Goal: Task Accomplishment & Management: Manage account settings

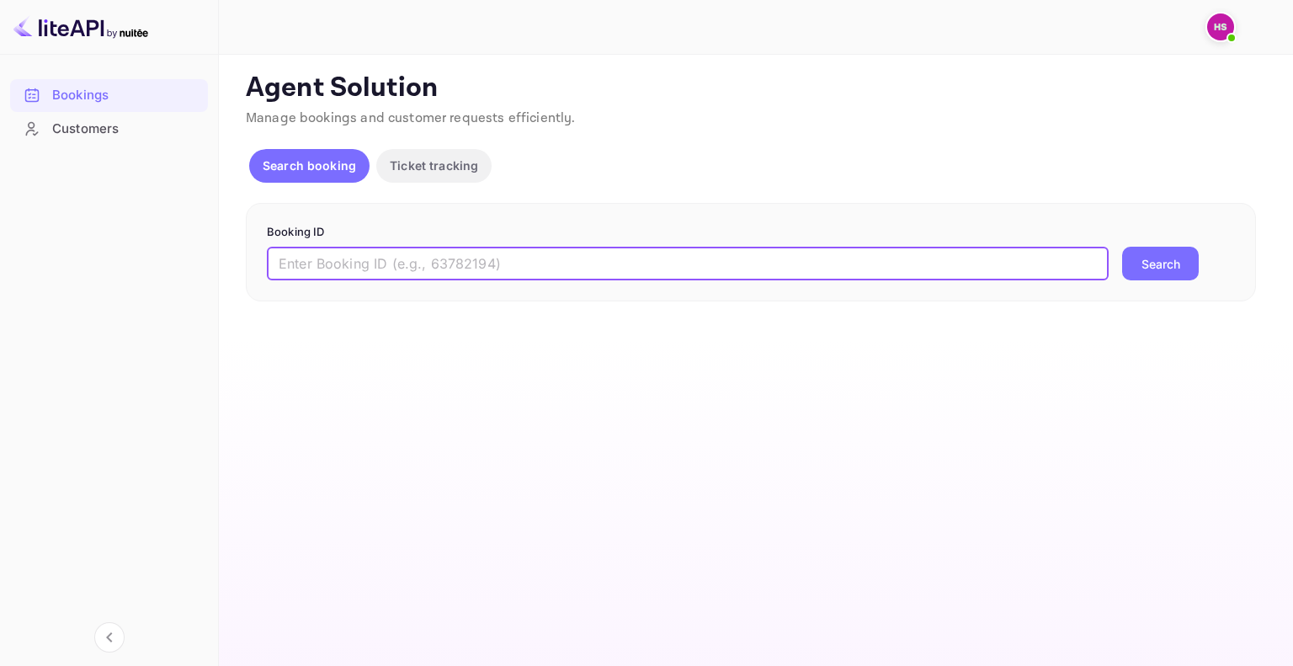
click at [333, 273] on input "text" at bounding box center [688, 264] width 842 height 34
type input "O3B-UXD-I25"
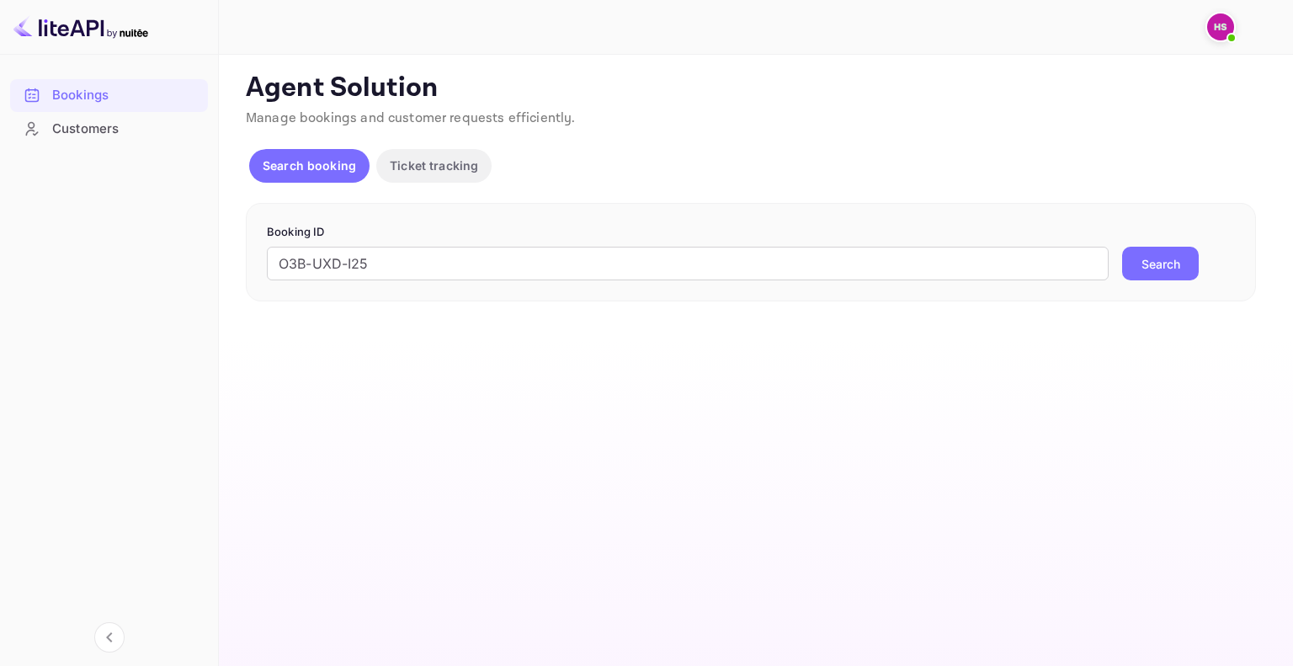
click at [1122, 247] on button "Search" at bounding box center [1160, 264] width 77 height 34
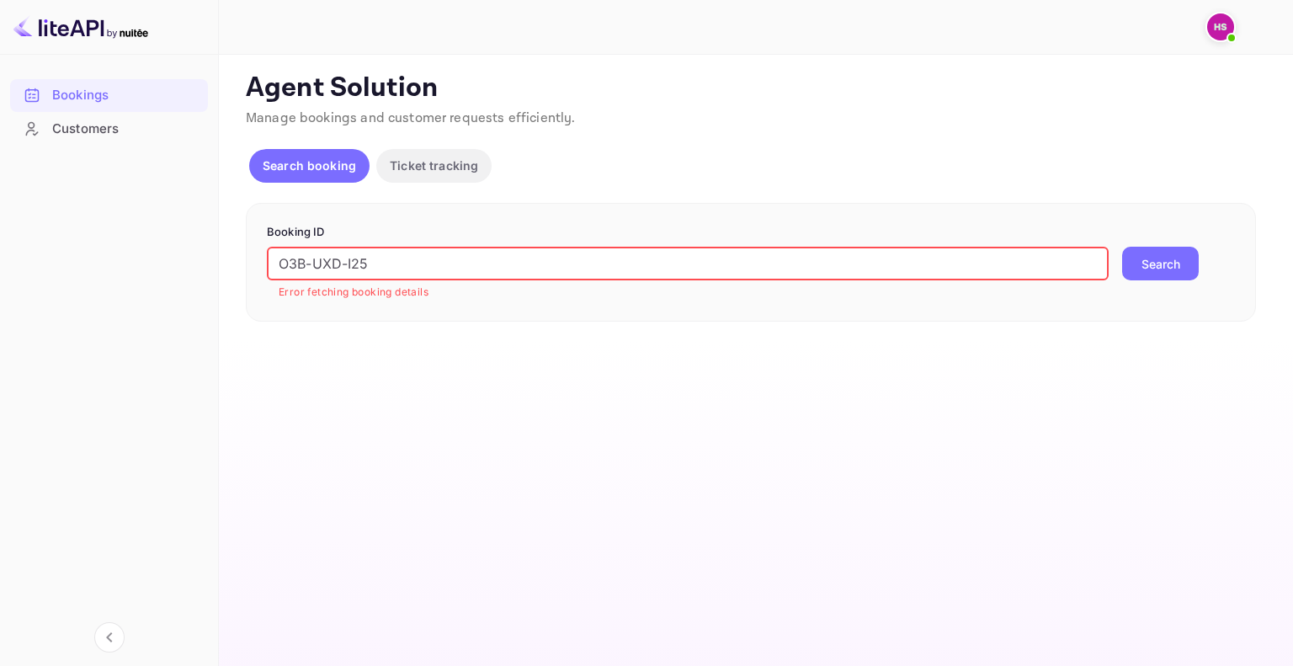
click at [346, 263] on input "O3B-UXD-I25" at bounding box center [688, 264] width 842 height 34
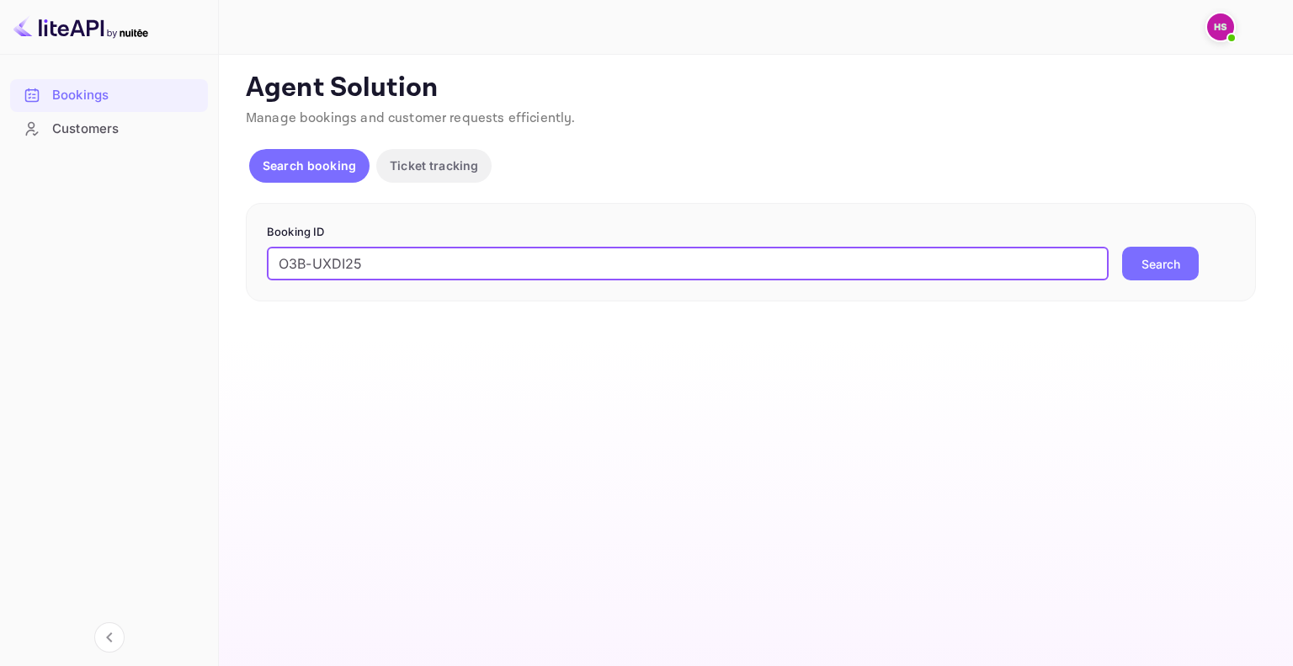
click at [318, 262] on input "O3B-UXDI25" at bounding box center [688, 264] width 842 height 34
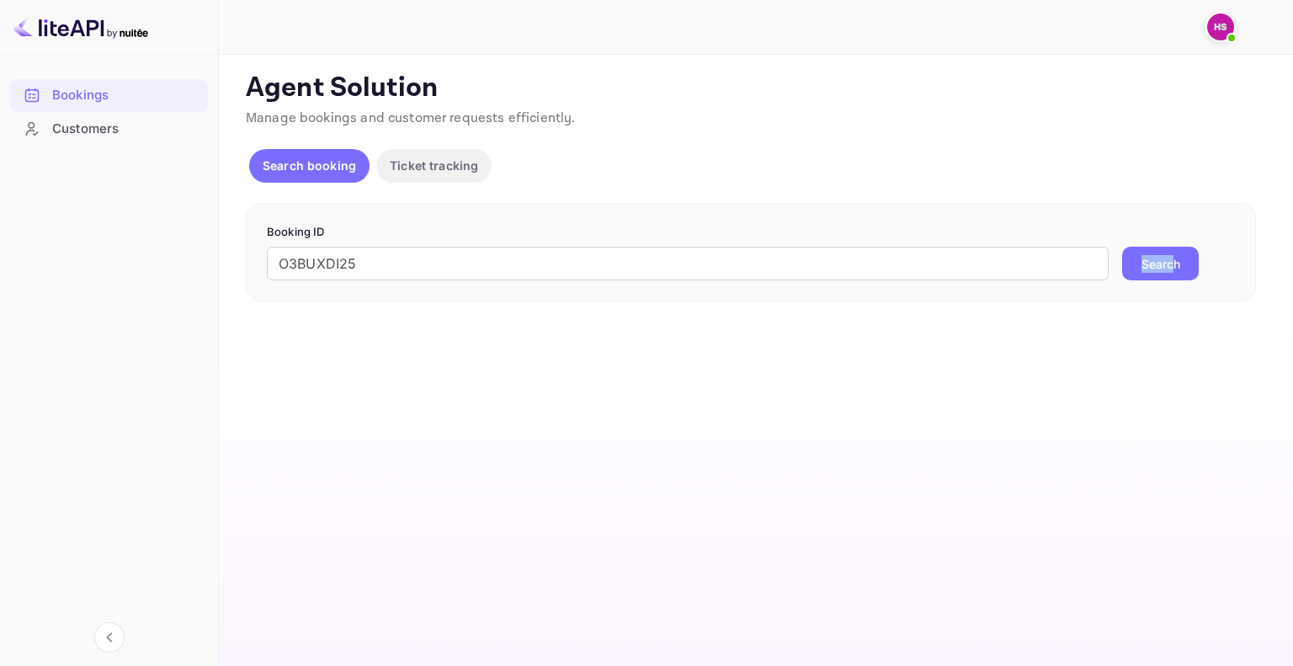
drag, startPoint x: 1186, startPoint y: 242, endPoint x: 1165, endPoint y: 271, distance: 35.0
click at [1165, 271] on form "Booking ID O3BUXDI25 ​ Search" at bounding box center [751, 252] width 968 height 57
click at [1165, 271] on button "Search" at bounding box center [1160, 264] width 77 height 34
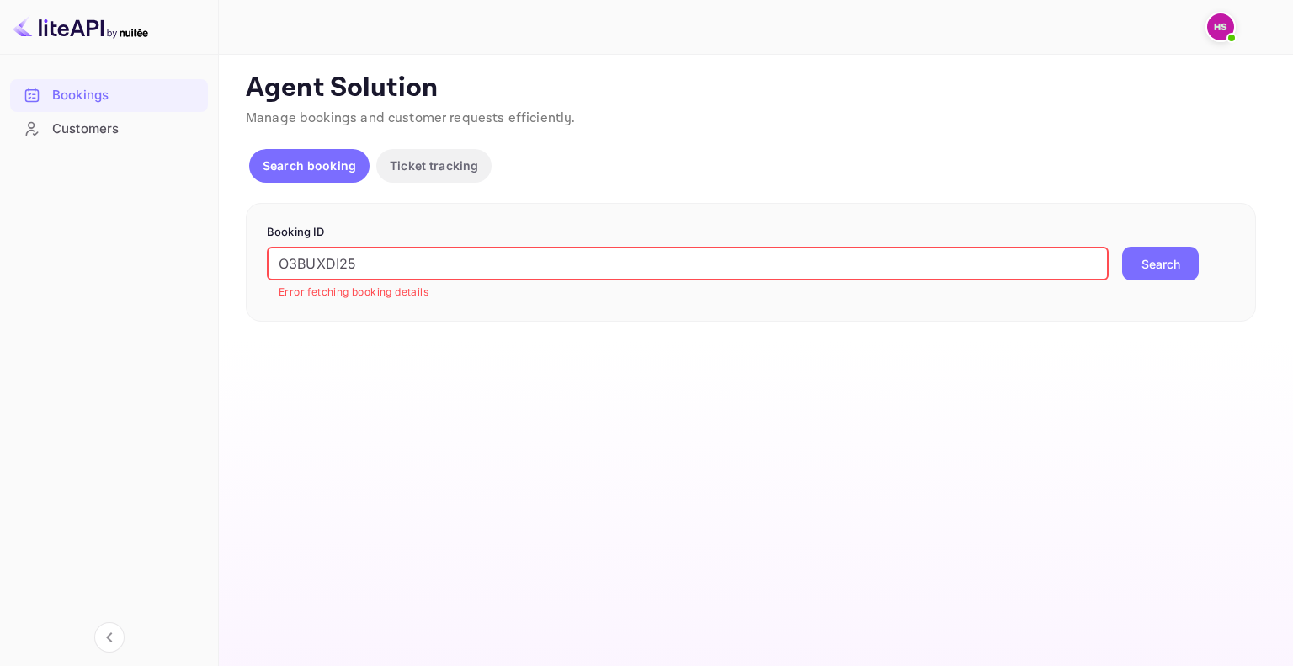
drag, startPoint x: 366, startPoint y: 262, endPoint x: 192, endPoint y: 272, distance: 174.6
click at [192, 272] on div "Bookings Customers Now you can check your travel website directly from the link…" at bounding box center [646, 333] width 1293 height 666
paste input "ZnJaW-FOCB7"
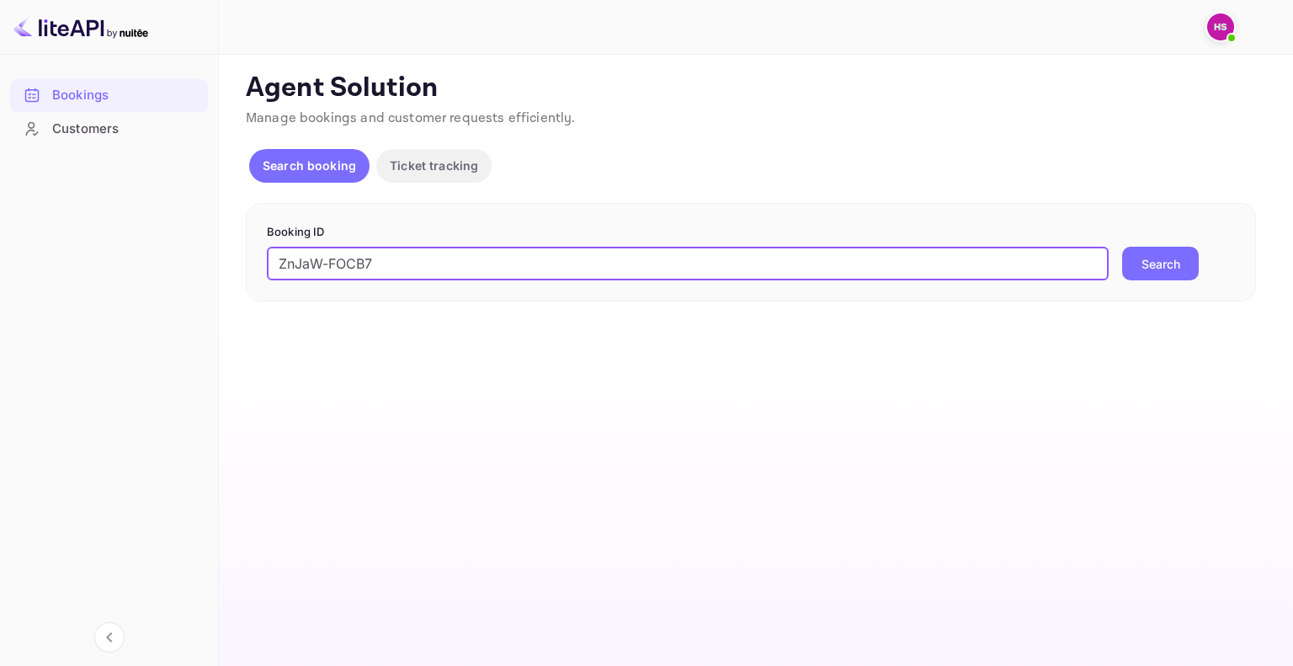
click at [1122, 247] on button "Search" at bounding box center [1160, 264] width 77 height 34
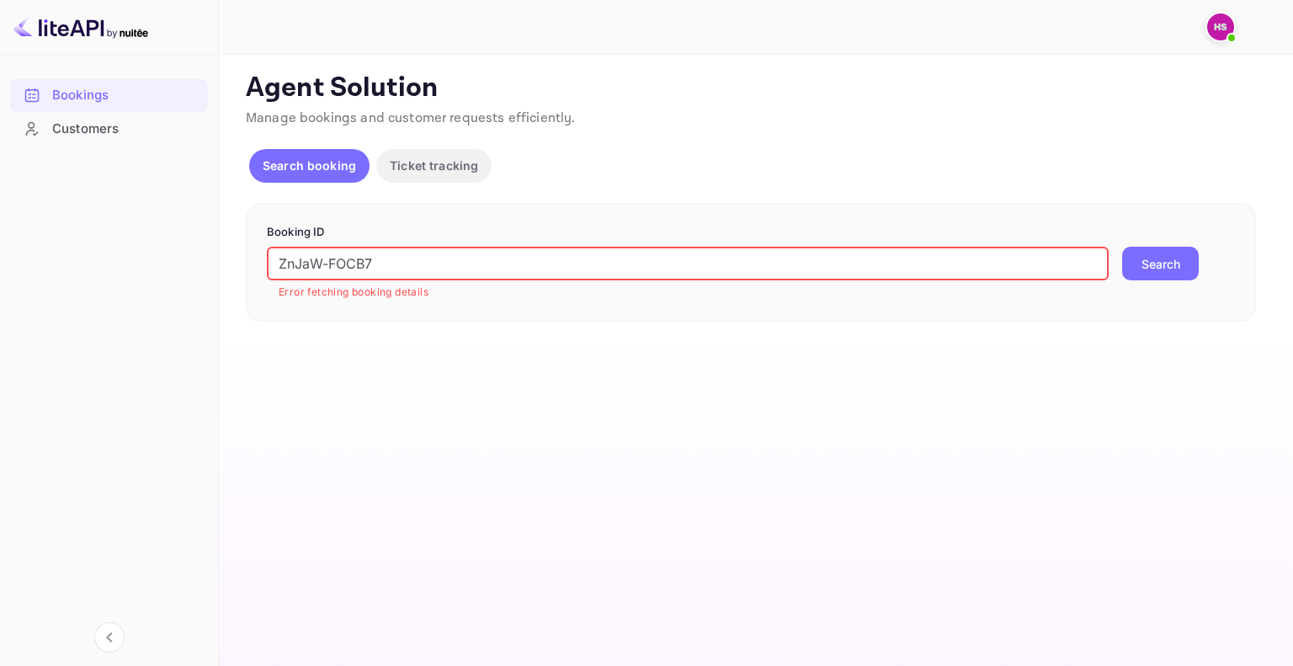
click at [1122, 247] on button "Search" at bounding box center [1160, 264] width 77 height 34
click at [377, 247] on input "ZnJaW-FOCB7" at bounding box center [688, 264] width 842 height 34
drag, startPoint x: 390, startPoint y: 262, endPoint x: 178, endPoint y: 261, distance: 212.2
click at [178, 261] on div "Bookings Customers Now you can check your travel website directly from the link…" at bounding box center [646, 333] width 1293 height 666
paste input "8umfp-29cus"
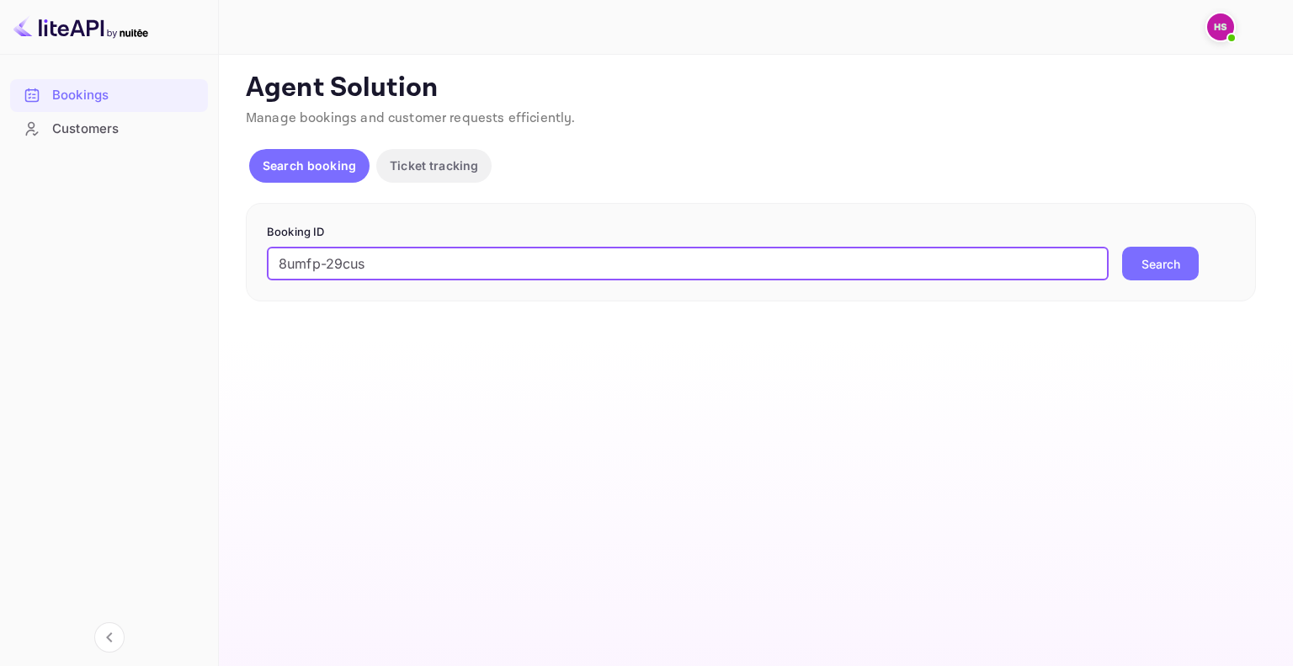
type input "8umfp-29cus"
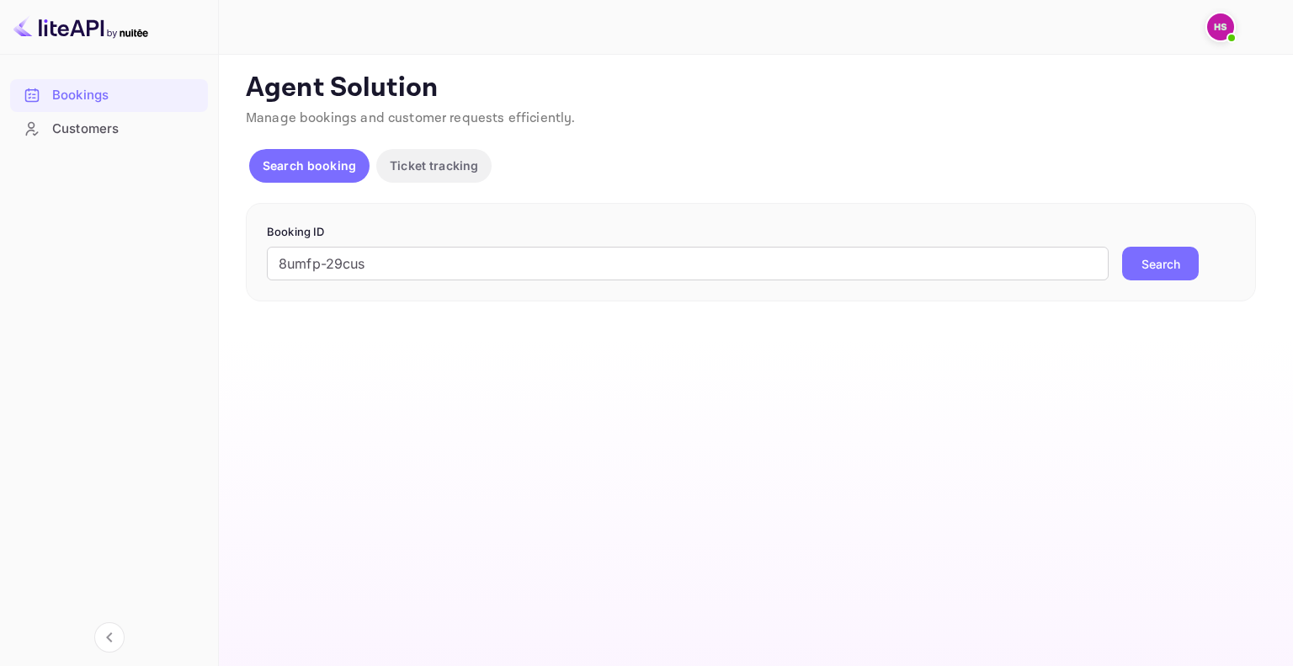
click at [1122, 247] on button "Search" at bounding box center [1160, 264] width 77 height 34
click at [101, 131] on div "Customers" at bounding box center [125, 129] width 147 height 19
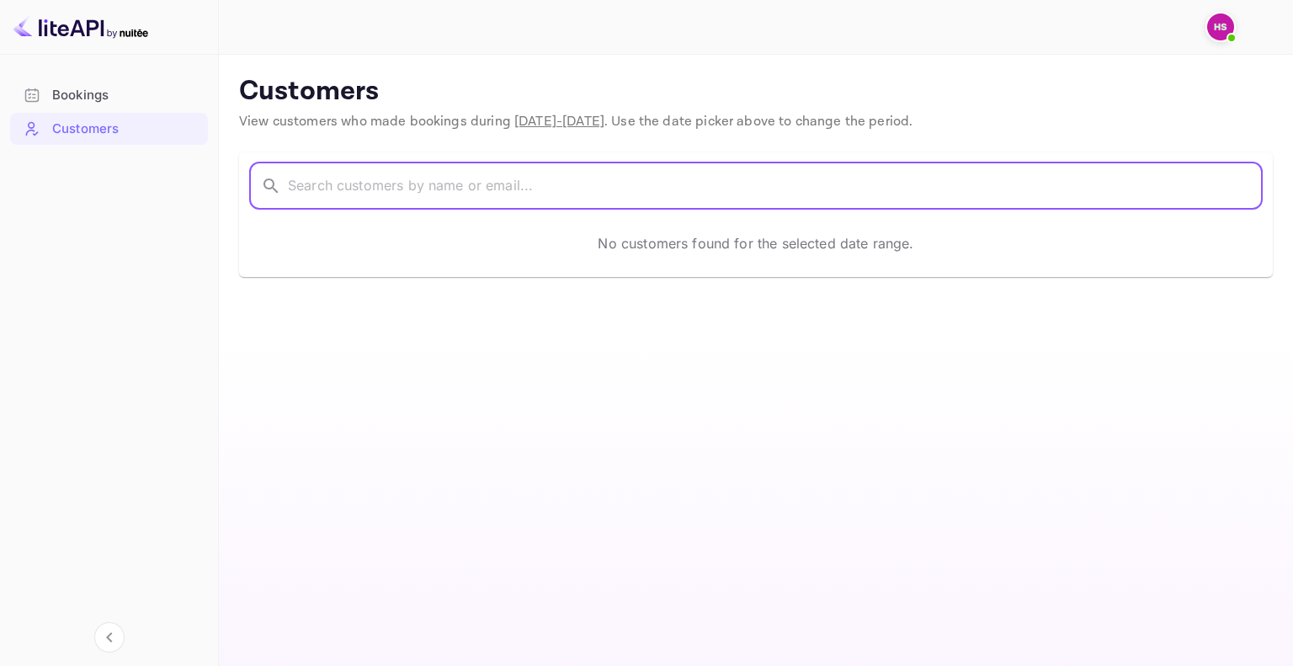
click at [392, 178] on input "text" at bounding box center [775, 186] width 975 height 47
paste input "[PERSON_NAME][DEMOGRAPHIC_DATA]"
type input "[PERSON_NAME][DEMOGRAPHIC_DATA]"
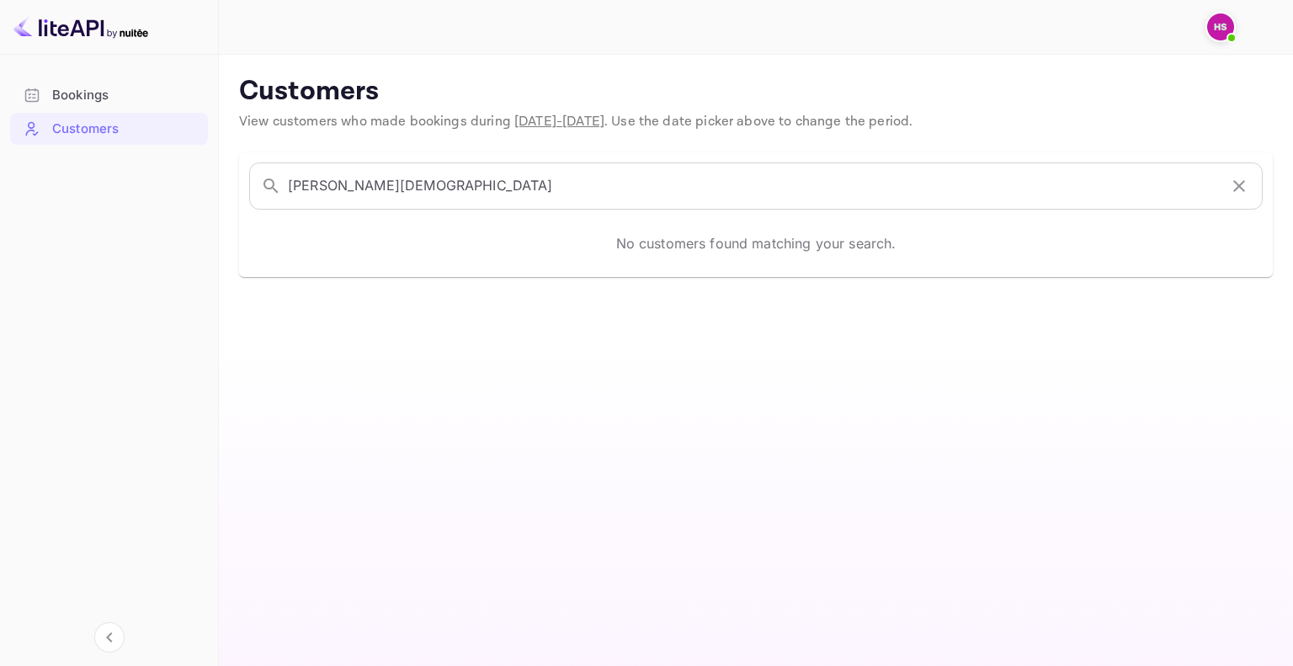
click at [1215, 30] on img at bounding box center [1220, 26] width 27 height 27
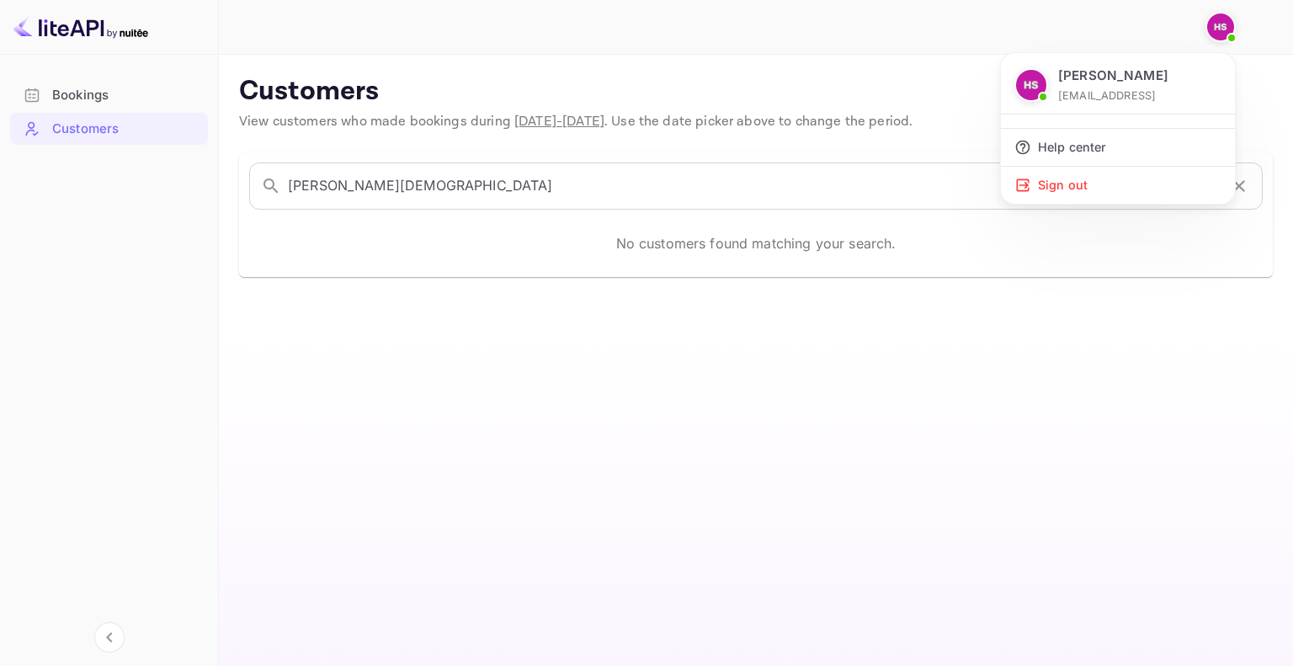
click at [883, 32] on div at bounding box center [646, 333] width 1293 height 666
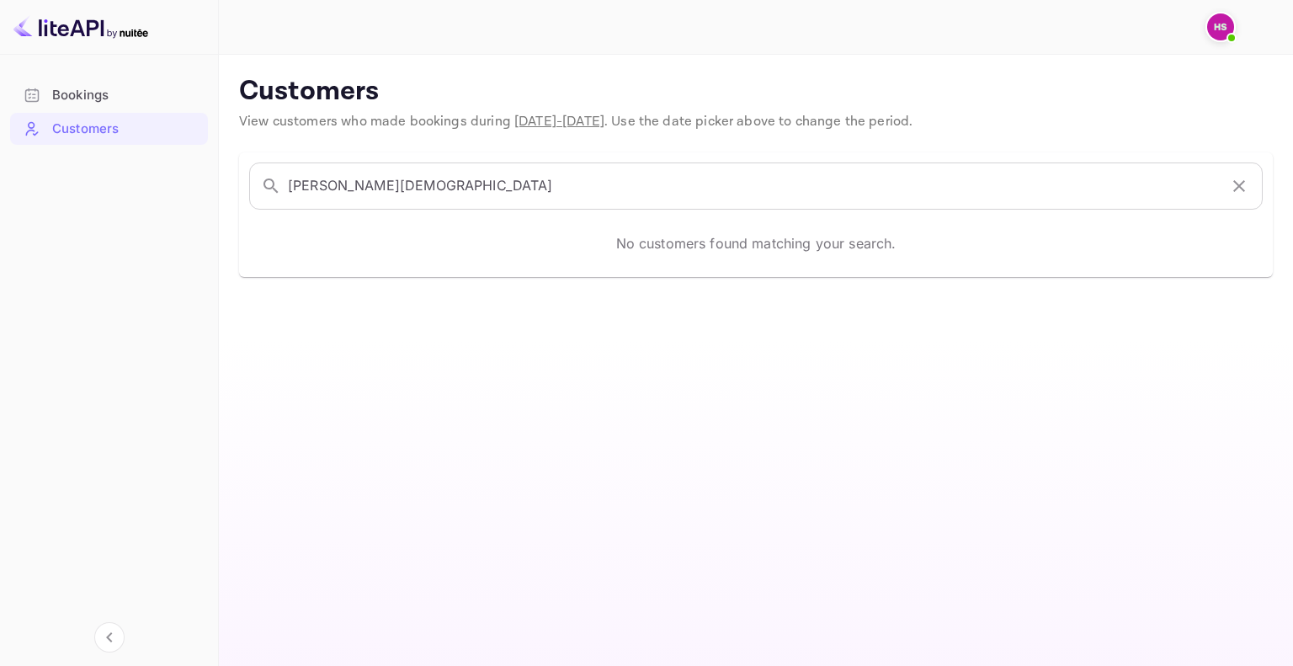
click at [83, 87] on div "Bookings" at bounding box center [125, 95] width 147 height 19
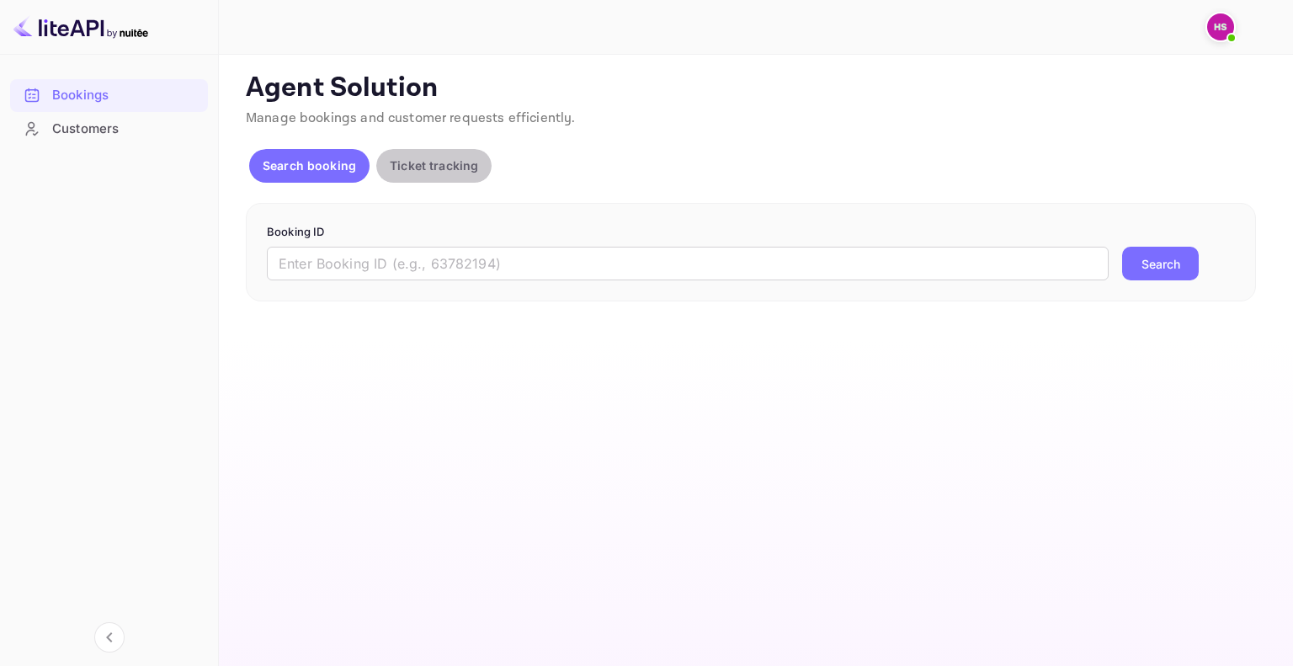
click at [416, 174] on button "Ticket tracking" at bounding box center [433, 166] width 115 height 34
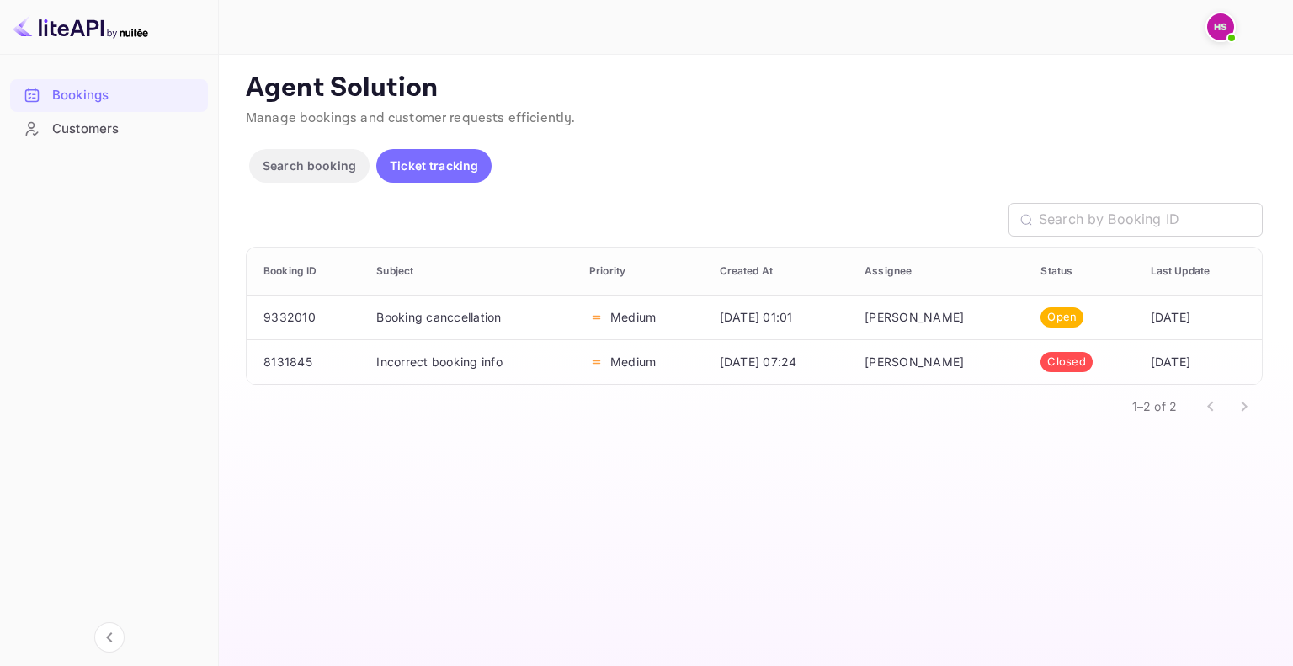
click at [318, 157] on p "Search booking" at bounding box center [309, 166] width 93 height 18
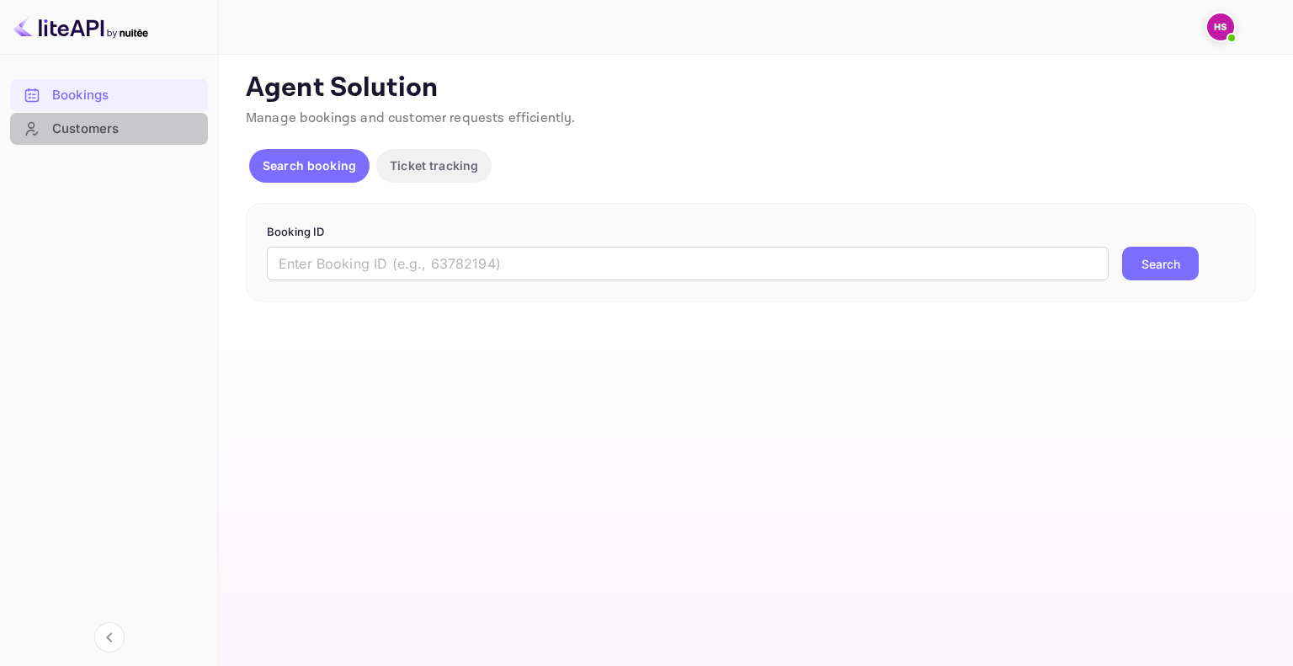
click at [115, 127] on div "Customers" at bounding box center [125, 129] width 147 height 19
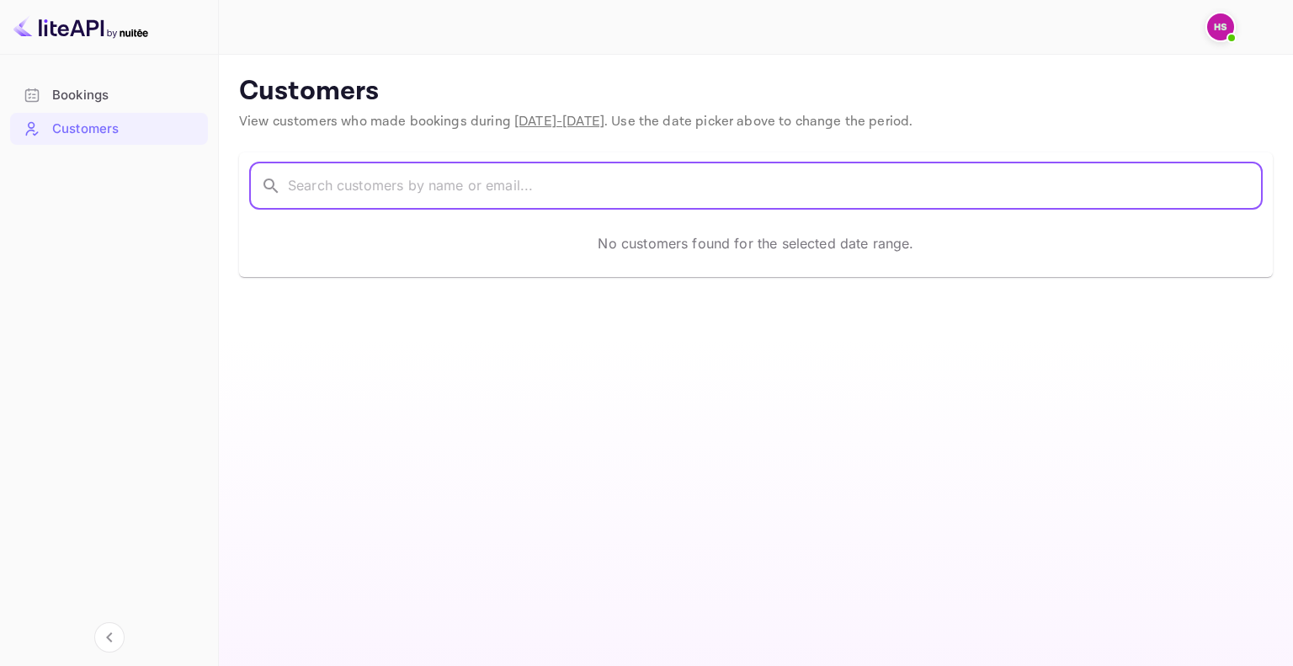
click at [515, 184] on input "text" at bounding box center [775, 186] width 975 height 47
paste input "[DEMOGRAPHIC_DATA]"
click at [292, 187] on input "[DEMOGRAPHIC_DATA]" at bounding box center [753, 186] width 930 height 47
type input "Mr [PERSON_NAME]"
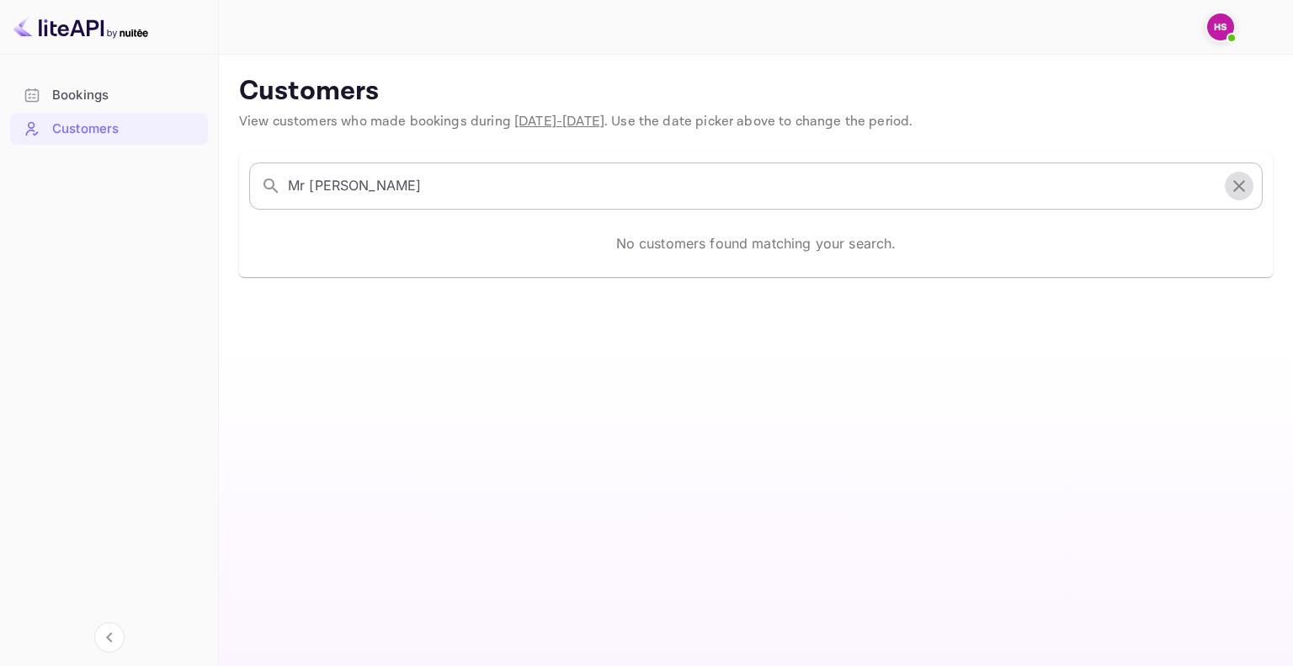
click at [1241, 185] on icon "button" at bounding box center [1239, 186] width 20 height 20
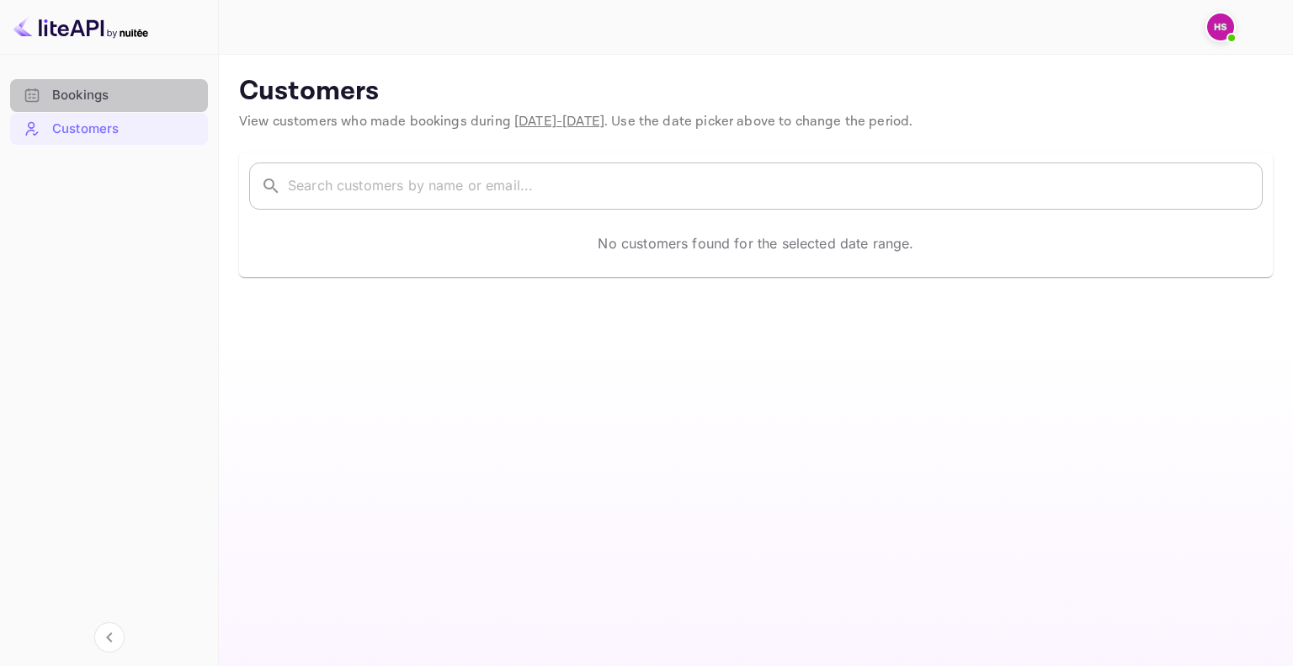
click at [122, 87] on div "Bookings" at bounding box center [125, 95] width 147 height 19
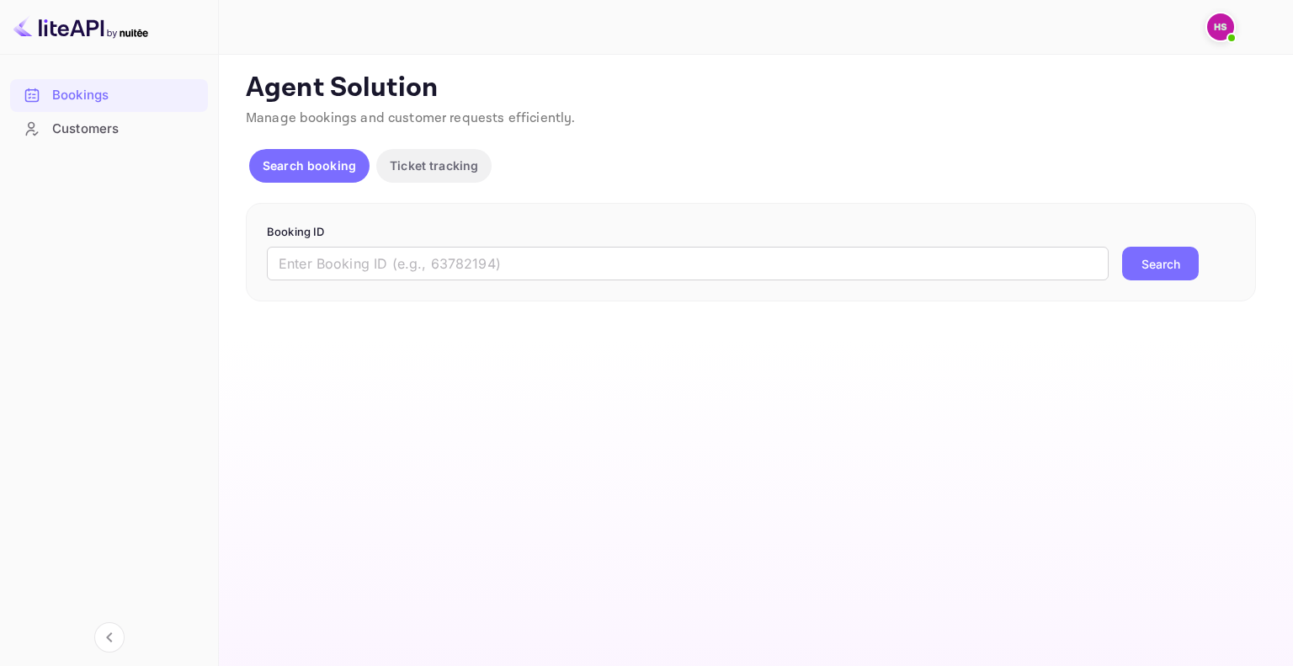
click at [333, 187] on div "Search booking Ticket tracking" at bounding box center [373, 169] width 249 height 40
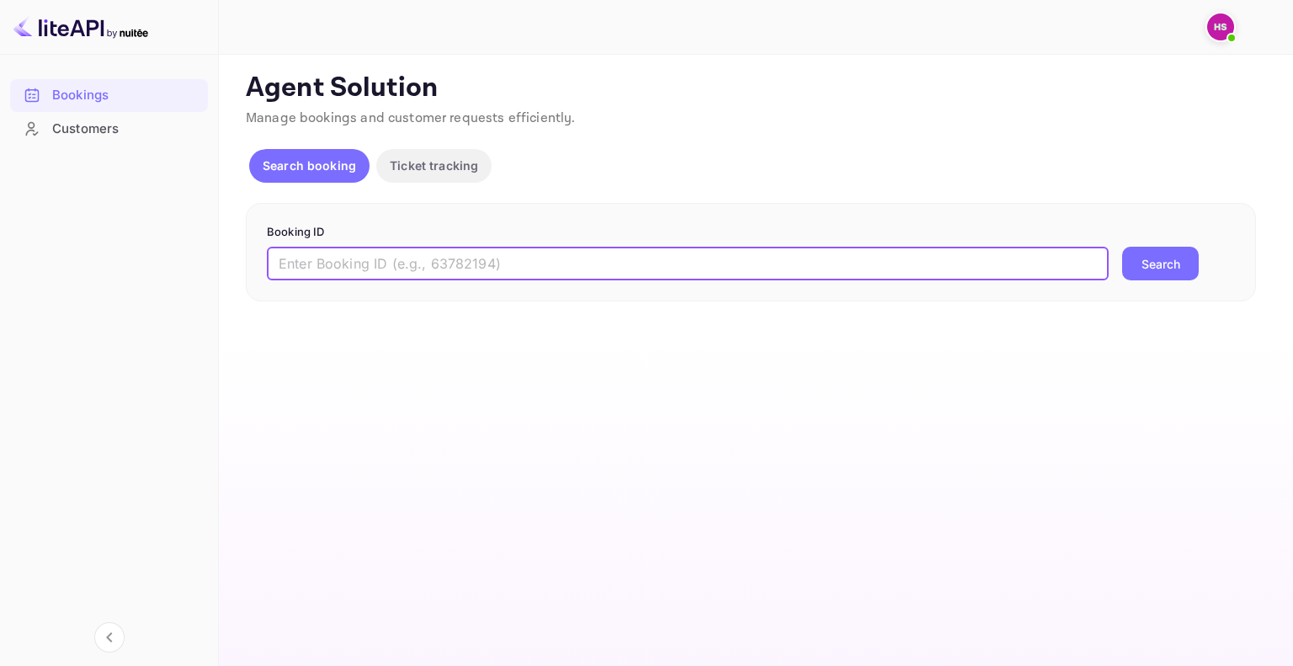
click at [355, 264] on input "text" at bounding box center [688, 264] width 842 height 34
paste input "9503874"
type input "9503874"
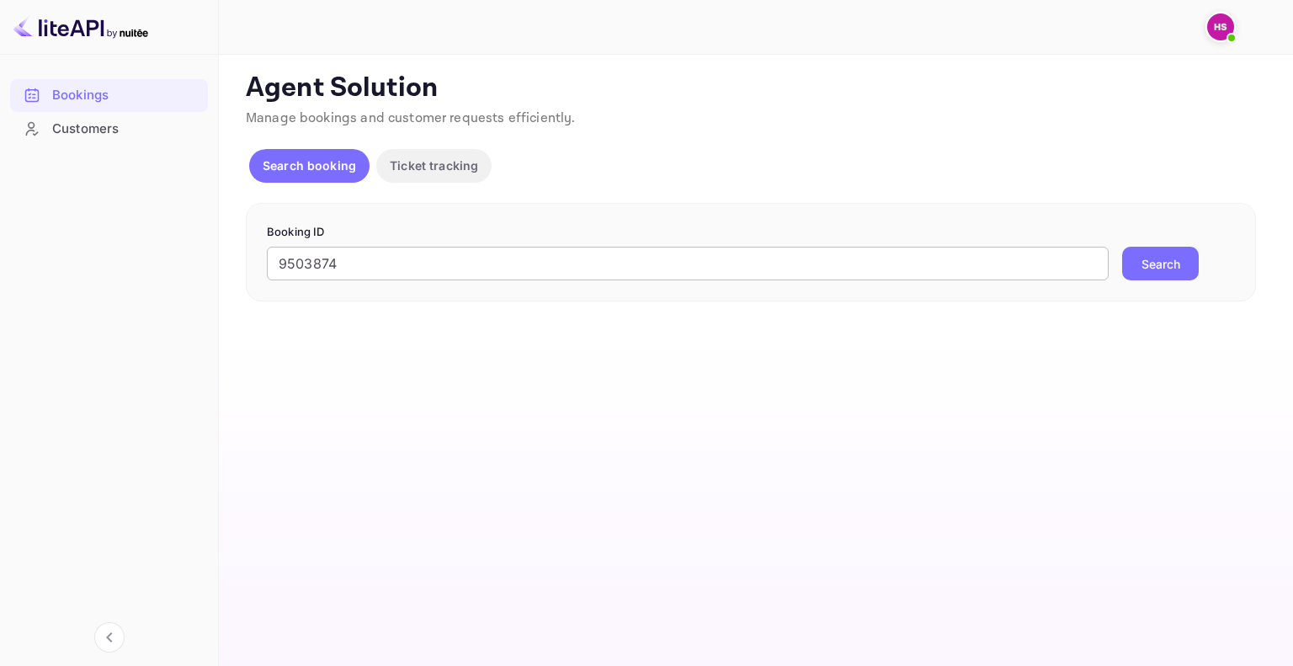
click at [1122, 247] on button "Search" at bounding box center [1160, 264] width 77 height 34
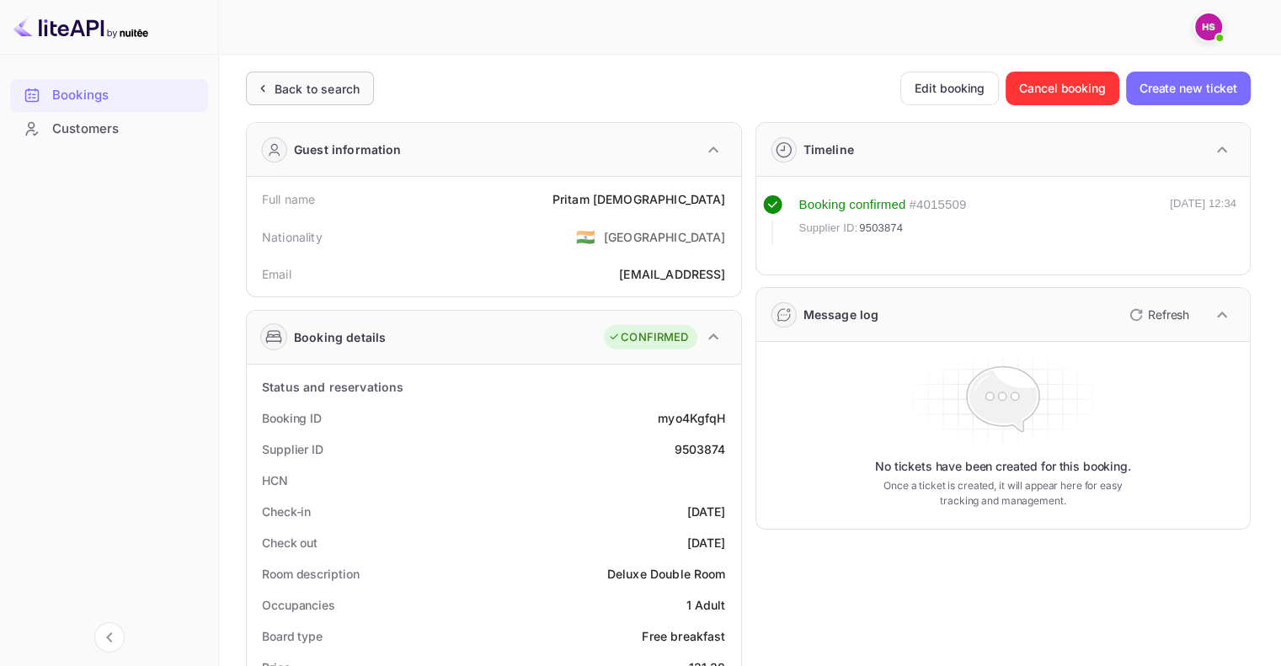
click at [312, 83] on div "Back to search" at bounding box center [316, 89] width 85 height 18
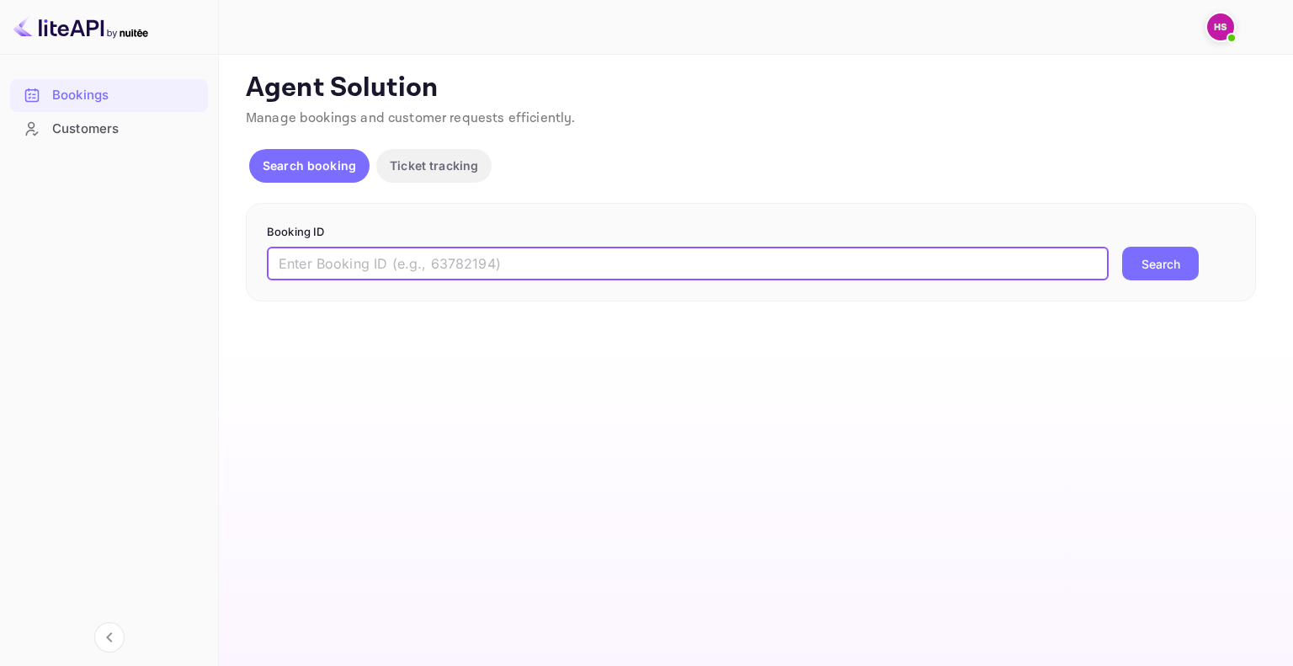
click at [432, 275] on input "text" at bounding box center [688, 264] width 842 height 34
paste input "9503874"
type input "9503874"
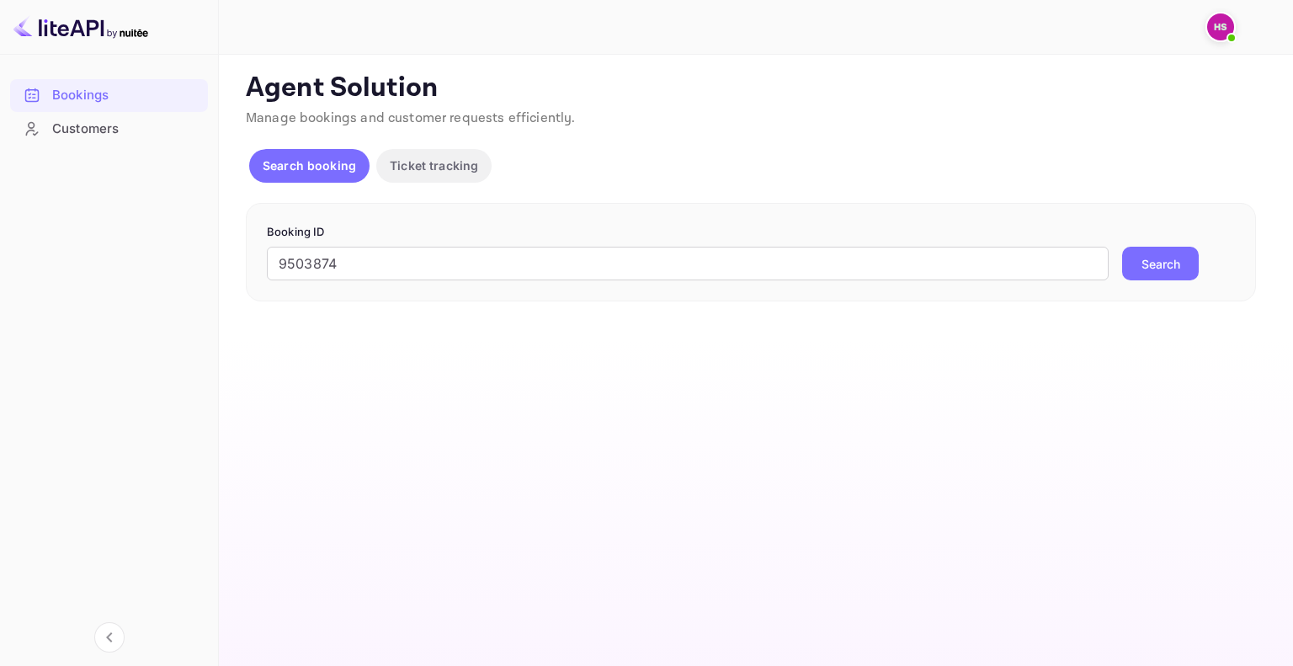
click at [1163, 264] on button "Search" at bounding box center [1160, 264] width 77 height 34
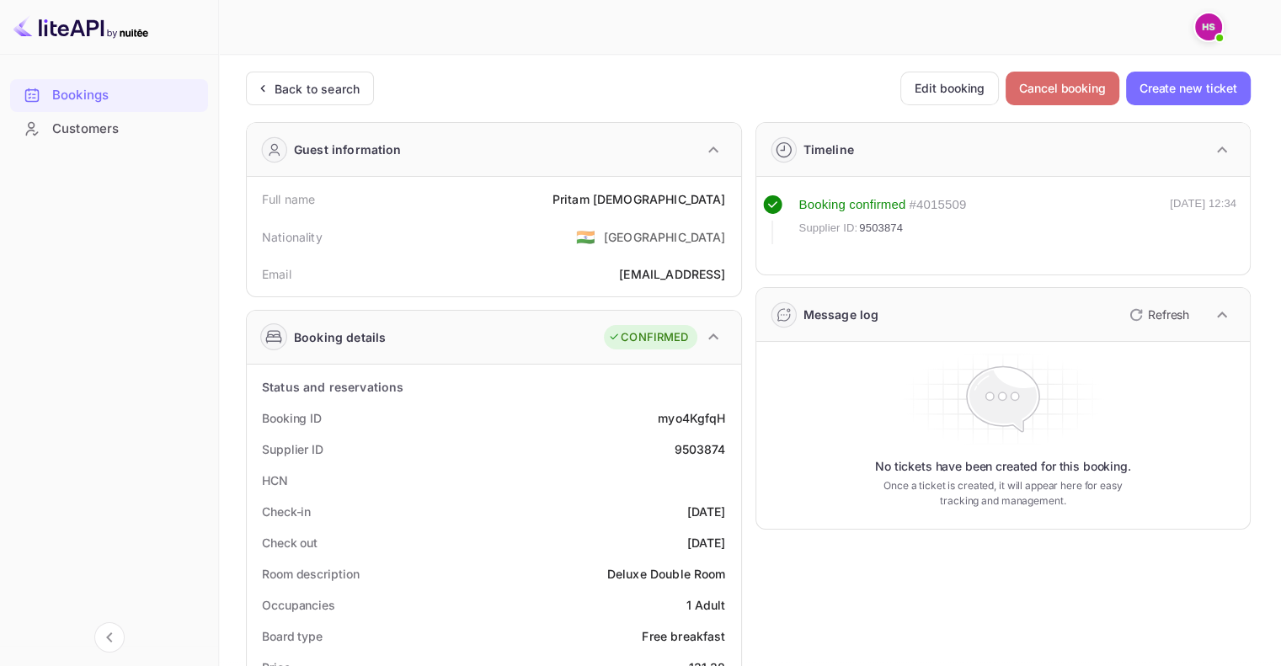
click at [1058, 87] on button "Cancel booking" at bounding box center [1062, 89] width 114 height 34
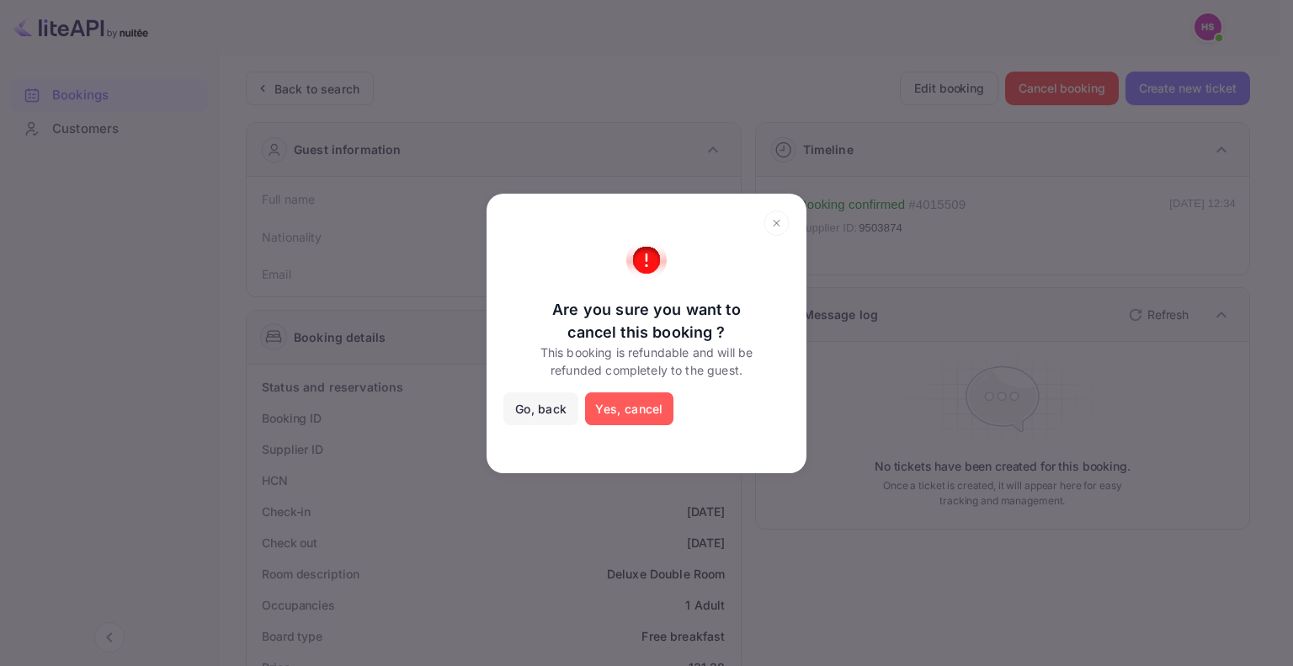
click at [619, 418] on button "Yes, cancel" at bounding box center [629, 409] width 88 height 34
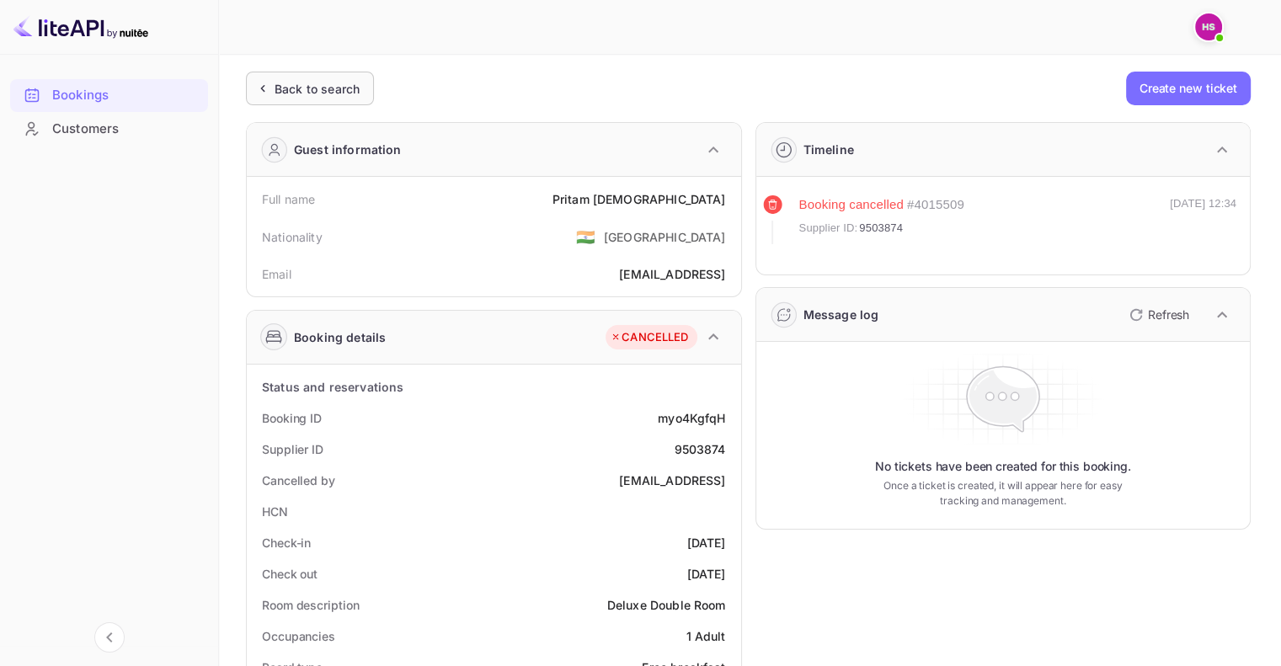
click at [322, 83] on div "Back to search" at bounding box center [316, 89] width 85 height 18
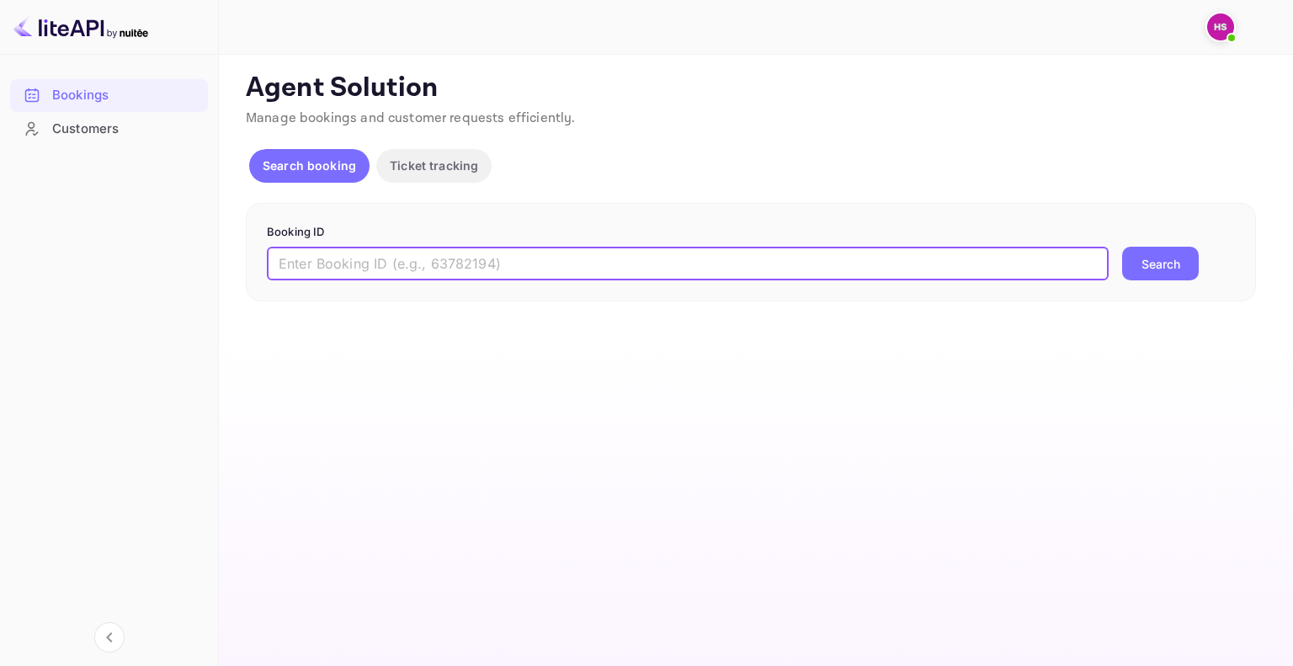
click at [385, 273] on input "text" at bounding box center [688, 264] width 842 height 34
paste input "9503874"
type input "9503874"
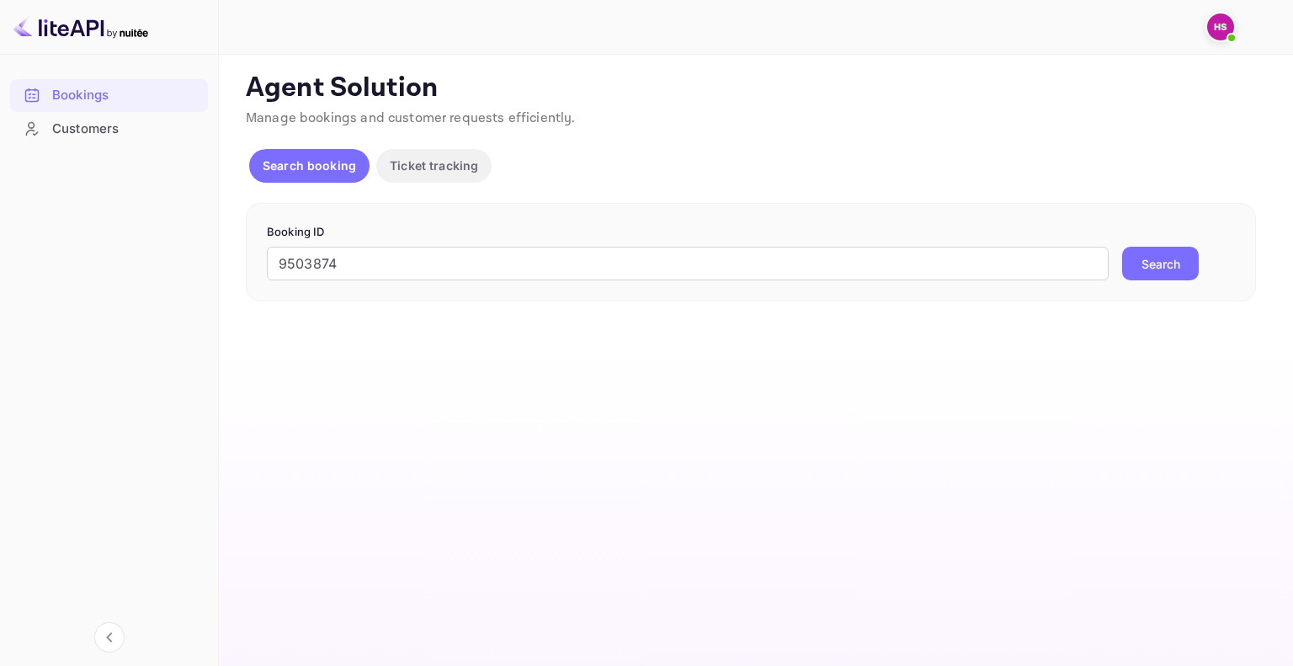
click at [1155, 273] on button "Search" at bounding box center [1160, 264] width 77 height 34
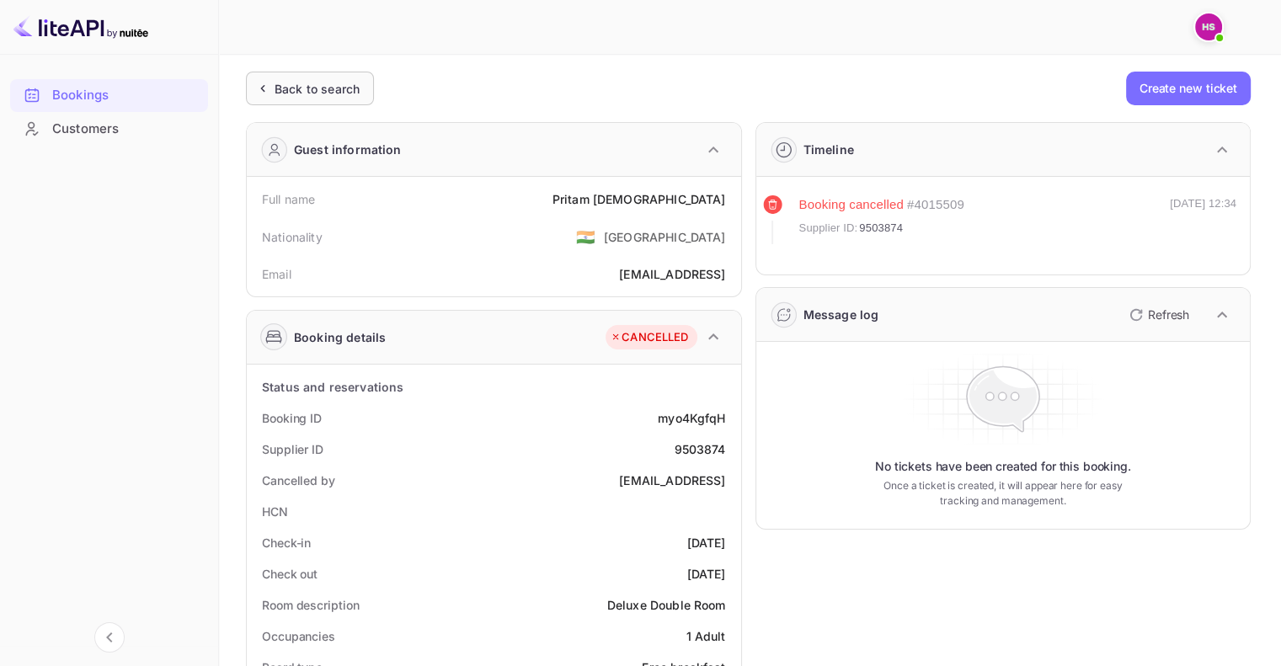
click at [297, 92] on div "Back to search" at bounding box center [316, 89] width 85 height 18
